Goal: Task Accomplishment & Management: Manage account settings

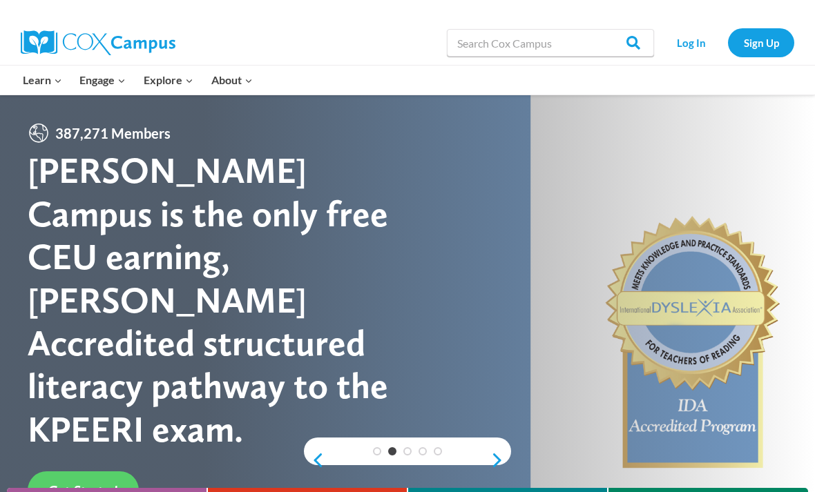
click at [751, 40] on link "Sign Up" at bounding box center [761, 42] width 66 height 28
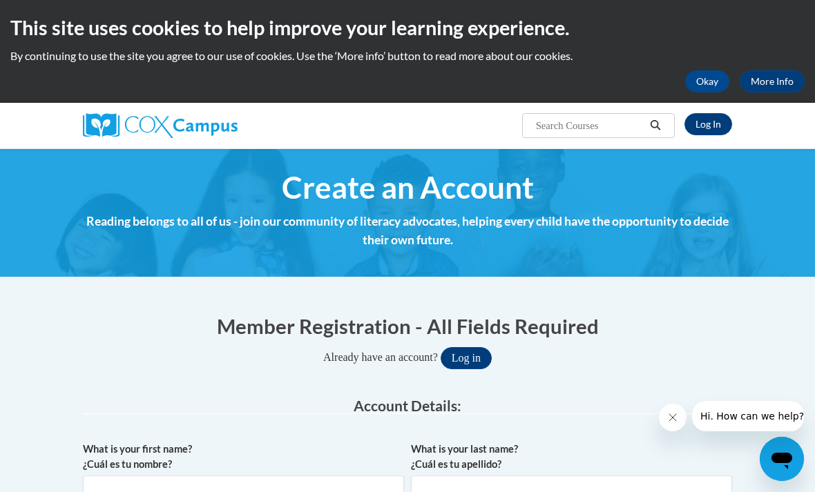
click at [474, 352] on button "Log in" at bounding box center [466, 358] width 51 height 22
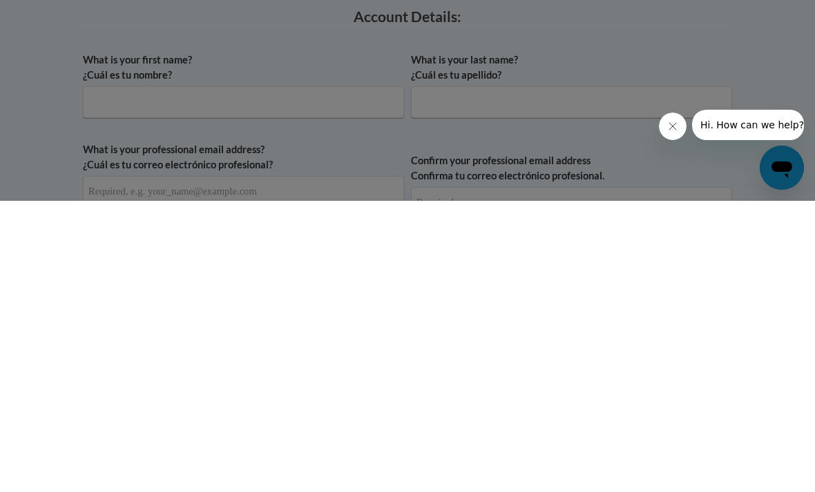
scroll to position [88, 0]
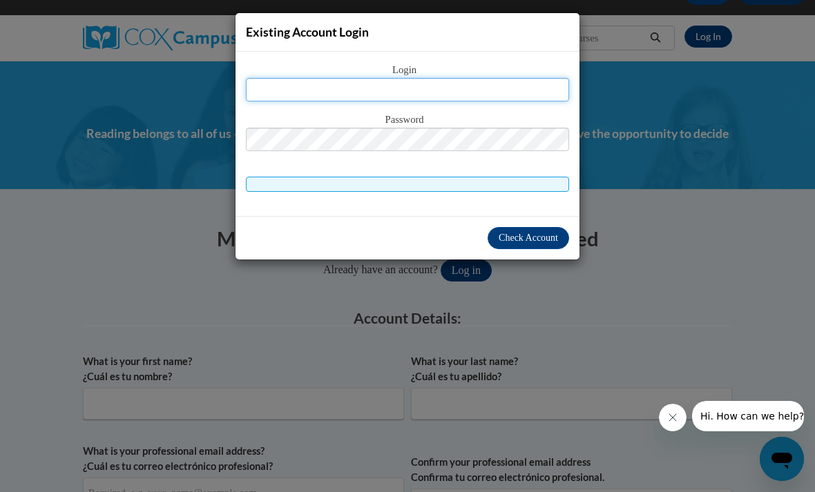
click at [359, 90] on input "text" at bounding box center [407, 89] width 323 height 23
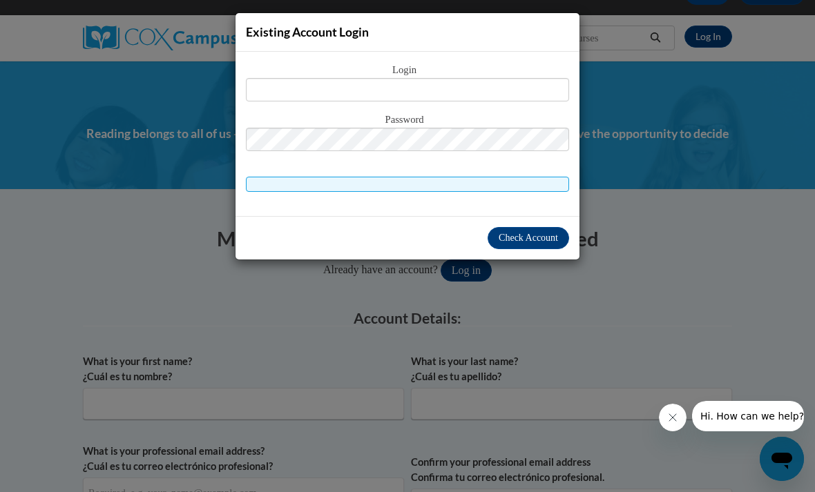
click at [620, 98] on div "Existing Account Login Login Password" at bounding box center [407, 246] width 815 height 492
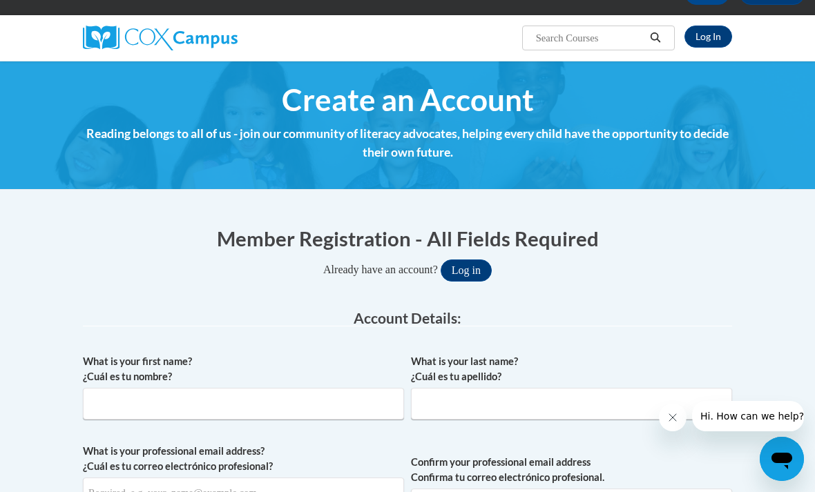
click at [700, 39] on link "Log In" at bounding box center [709, 37] width 48 height 22
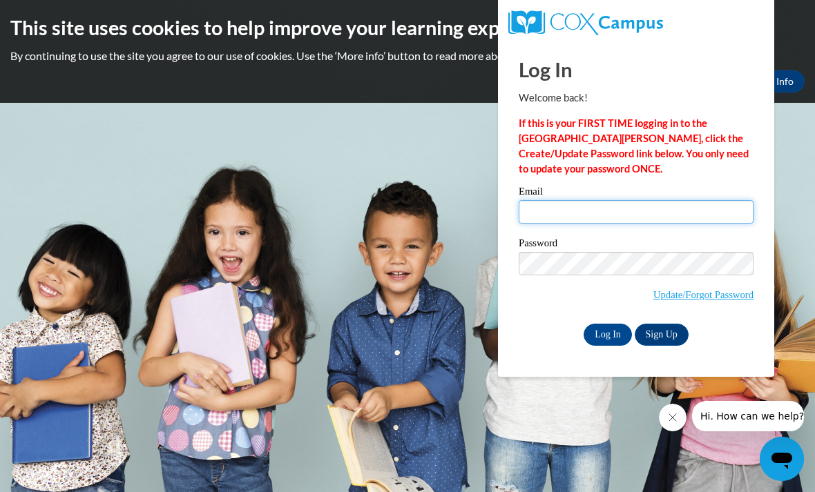
click at [545, 212] on input "Email" at bounding box center [636, 211] width 235 height 23
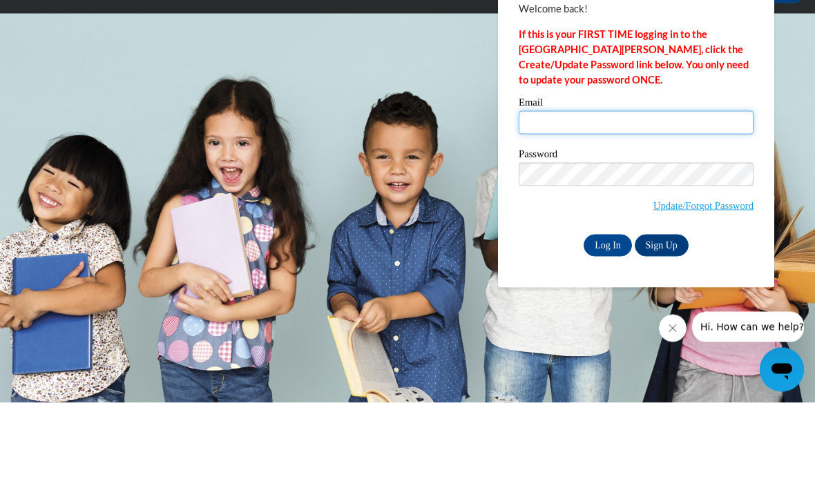
type input "[EMAIL_ADDRESS][DOMAIN_NAME]"
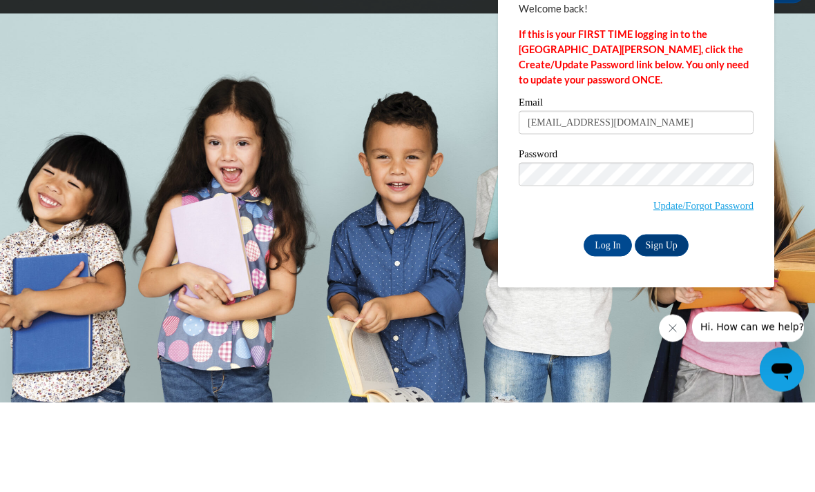
click at [608, 324] on input "Log In" at bounding box center [608, 335] width 48 height 22
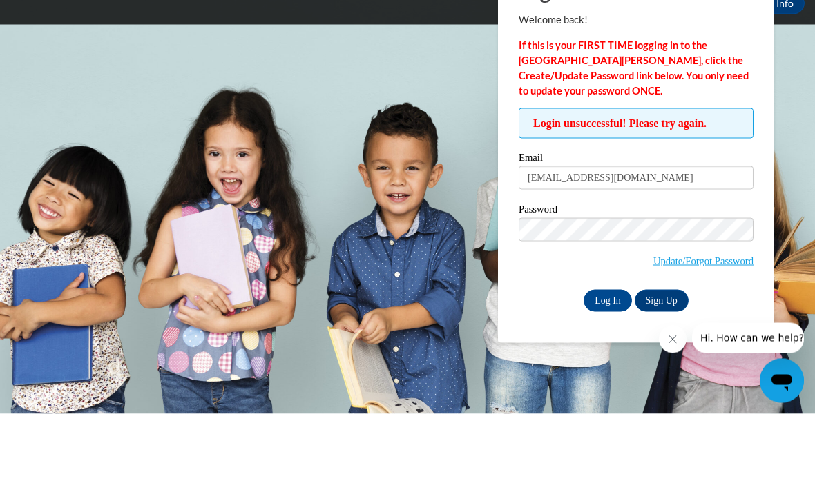
click at [692, 334] on link "Update/Forgot Password" at bounding box center [703, 339] width 100 height 11
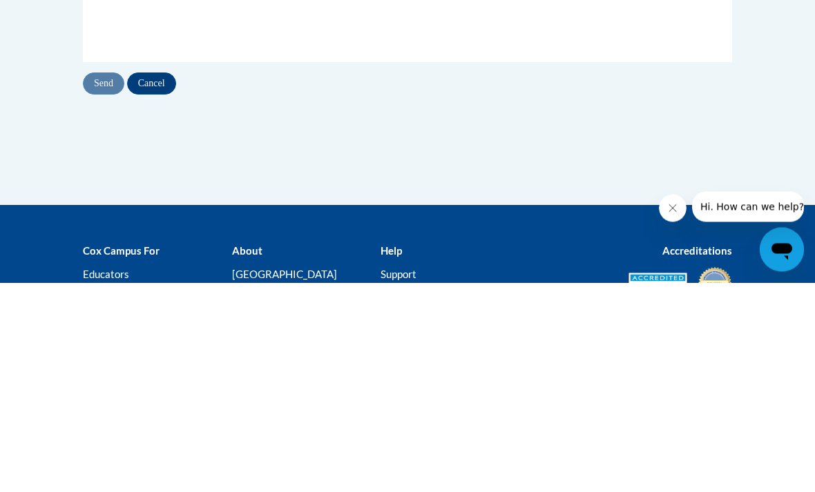
click at [134, 126] on input "Email Address" at bounding box center [162, 122] width 138 height 23
click at [131, 122] on input "Email Address" at bounding box center [162, 122] width 138 height 23
click at [581, 258] on fieldset "Security Check: Enter the security code + =" at bounding box center [407, 217] width 649 height 111
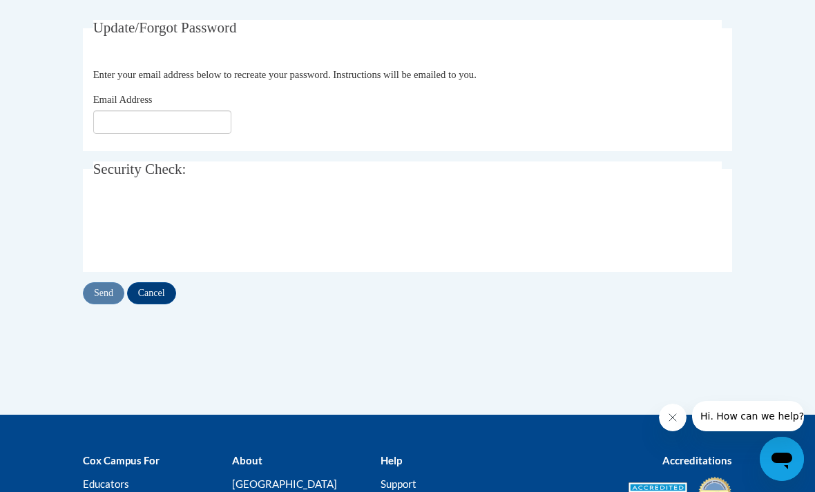
click at [573, 256] on fieldset "Security Check: Enter the security code + =" at bounding box center [407, 217] width 649 height 111
click at [122, 125] on input "Email Address" at bounding box center [162, 122] width 138 height 23
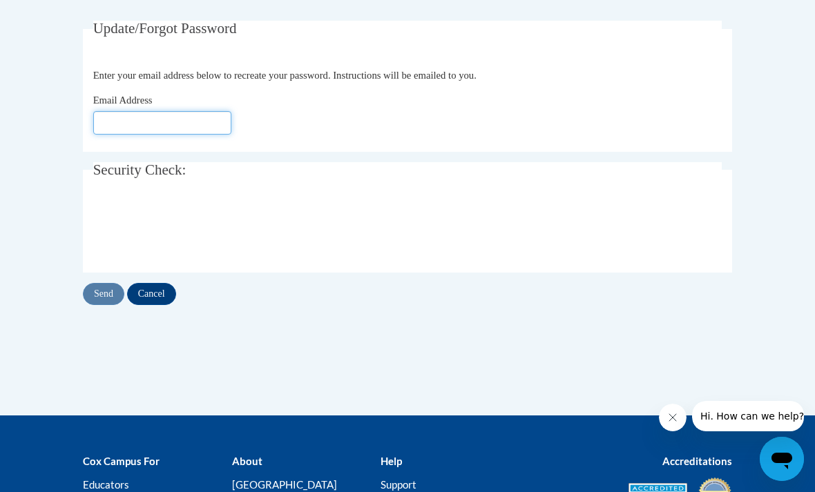
type input "[EMAIL_ADDRESS][DOMAIN_NAME]"
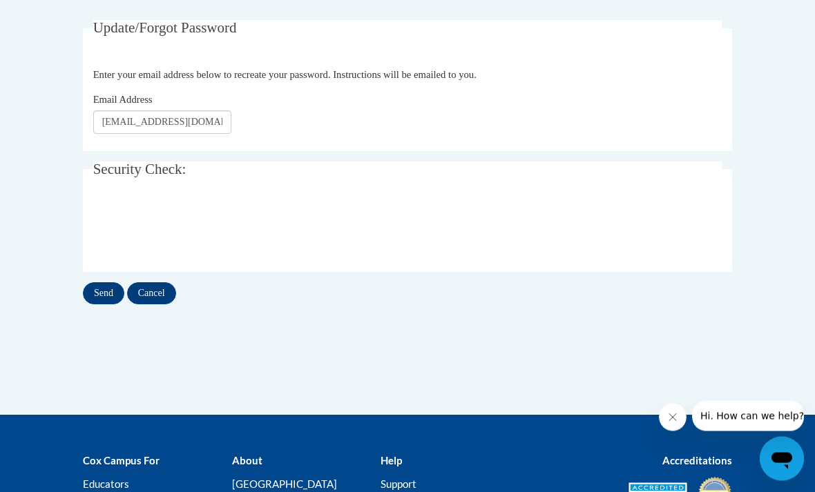
scroll to position [257, 0]
click at [115, 292] on input "Send" at bounding box center [103, 294] width 41 height 22
